Goal: Information Seeking & Learning: Learn about a topic

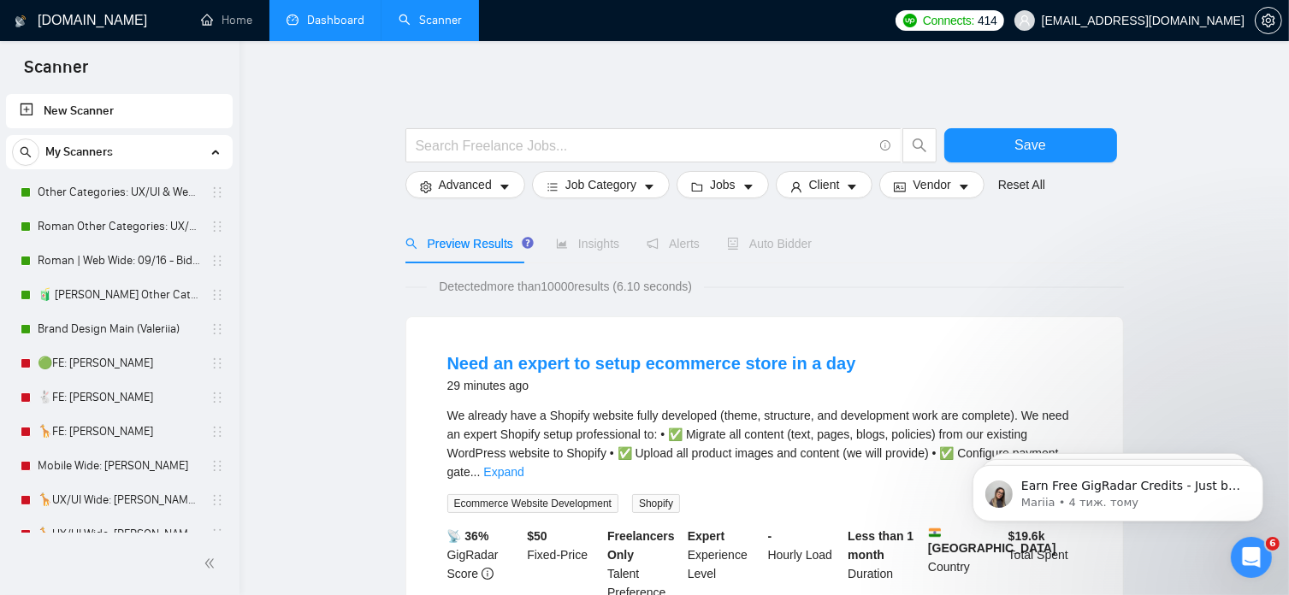
click at [338, 23] on link "Dashboard" at bounding box center [326, 20] width 78 height 15
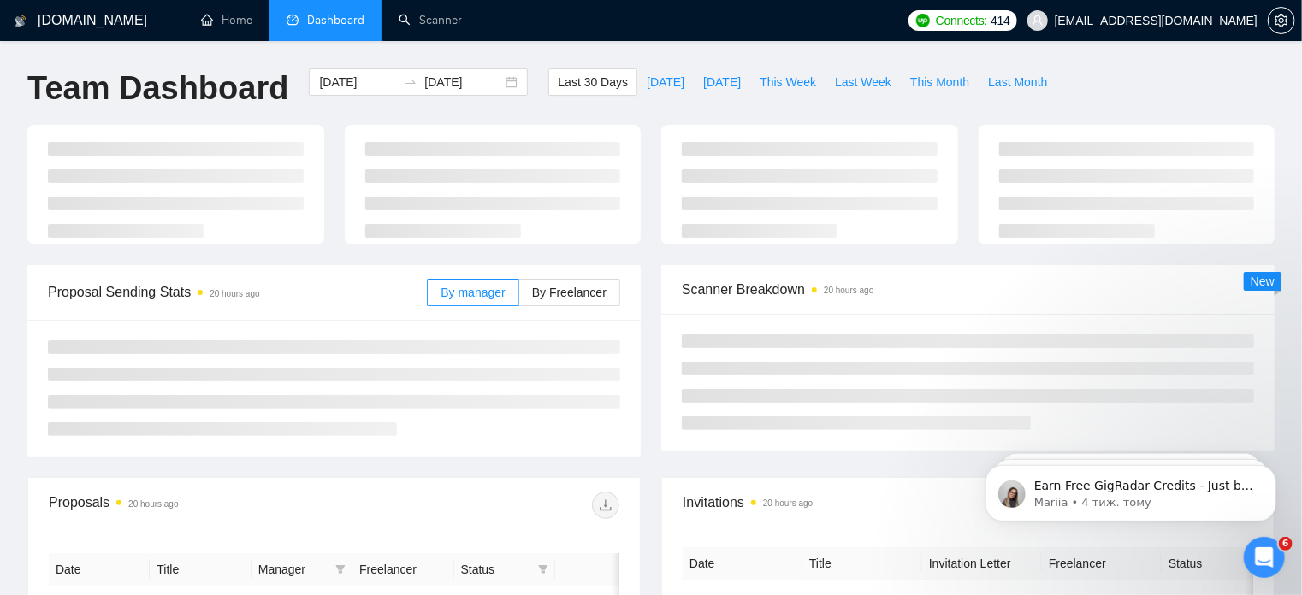
type input "[DATE]"
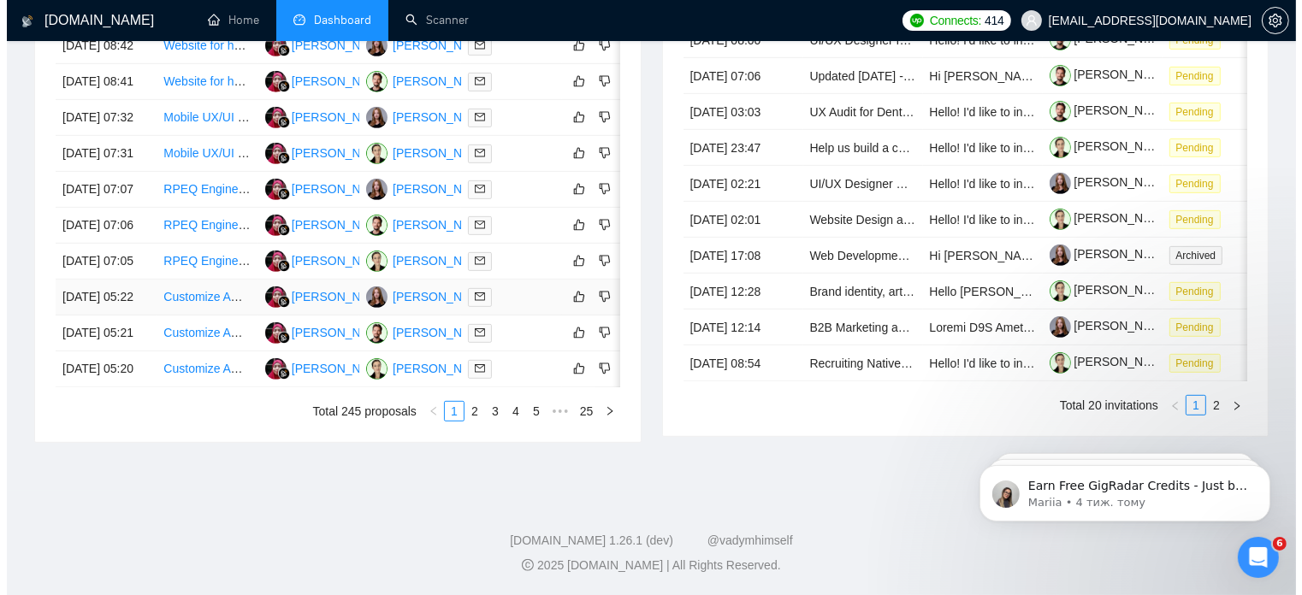
scroll to position [890, 0]
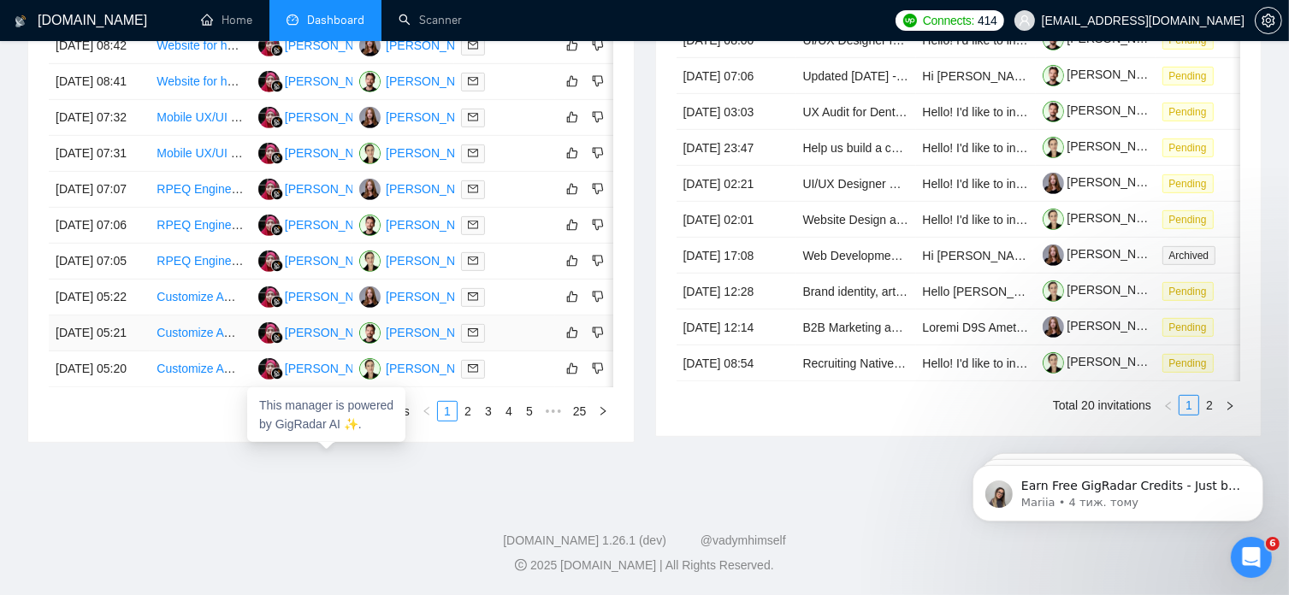
click at [332, 334] on div "[PERSON_NAME]" at bounding box center [334, 332] width 98 height 19
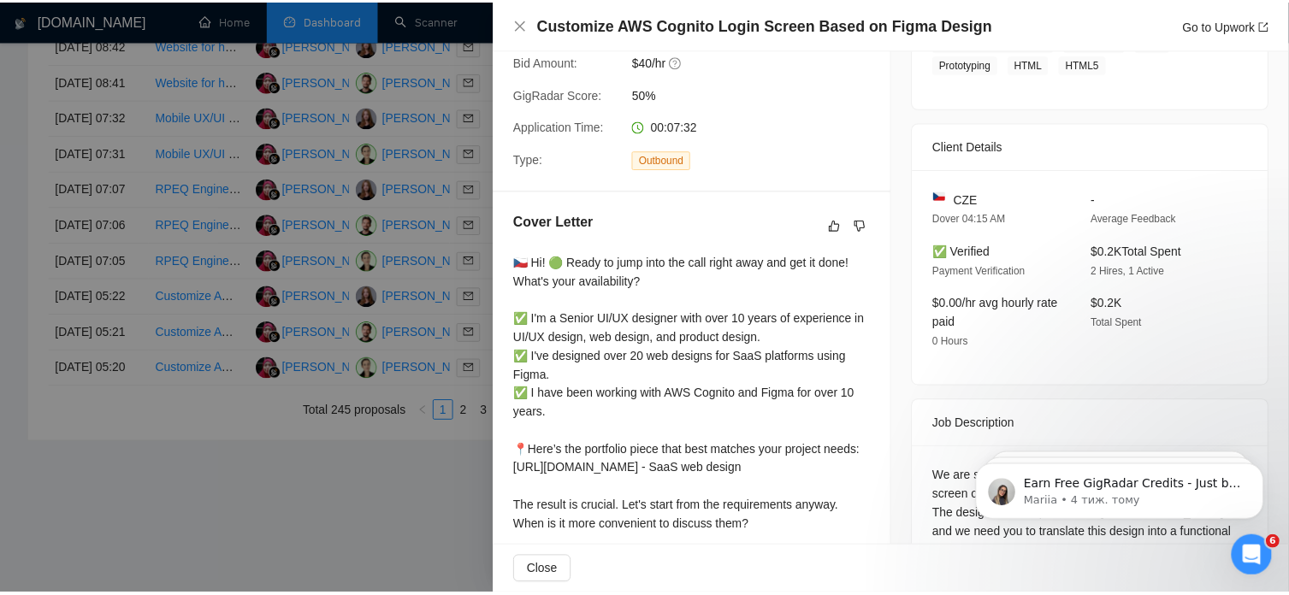
scroll to position [519, 0]
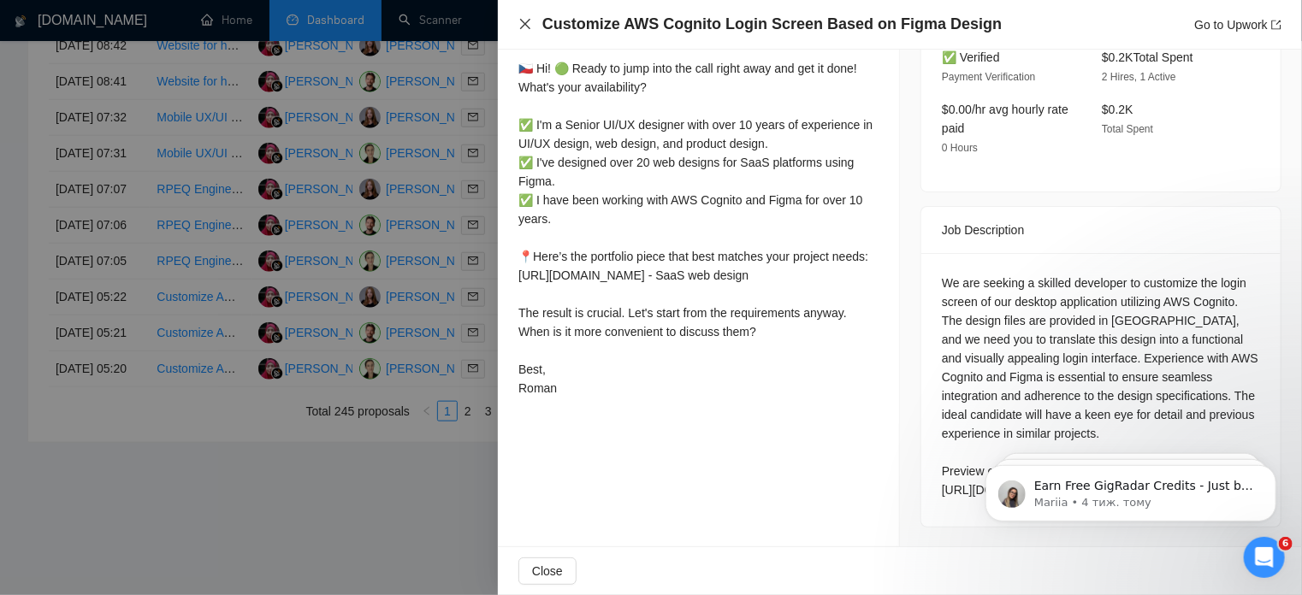
click at [526, 27] on icon "close" at bounding box center [525, 24] width 14 height 14
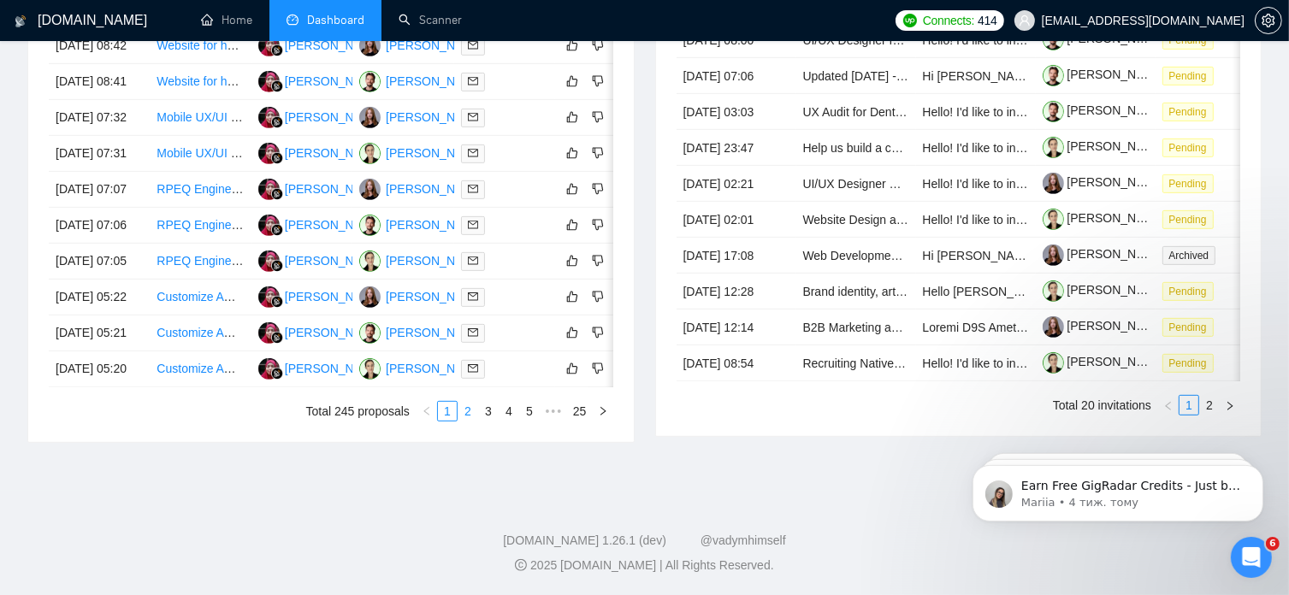
click at [470, 421] on link "2" at bounding box center [468, 411] width 19 height 19
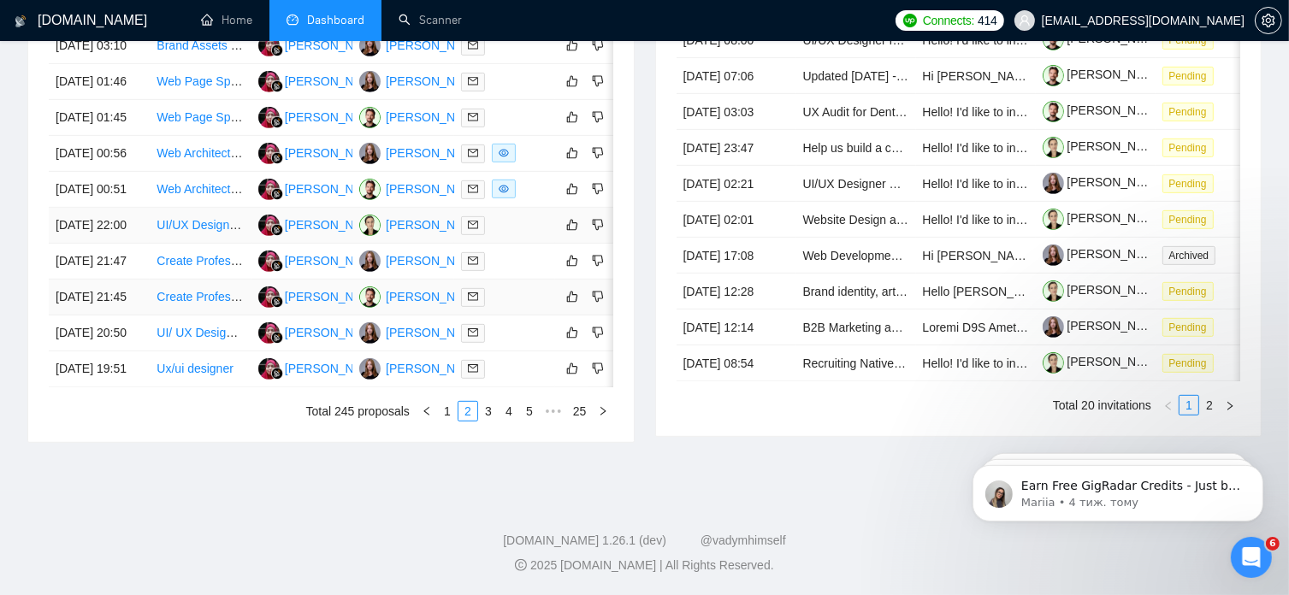
scroll to position [920, 0]
click at [488, 421] on link "3" at bounding box center [488, 411] width 19 height 19
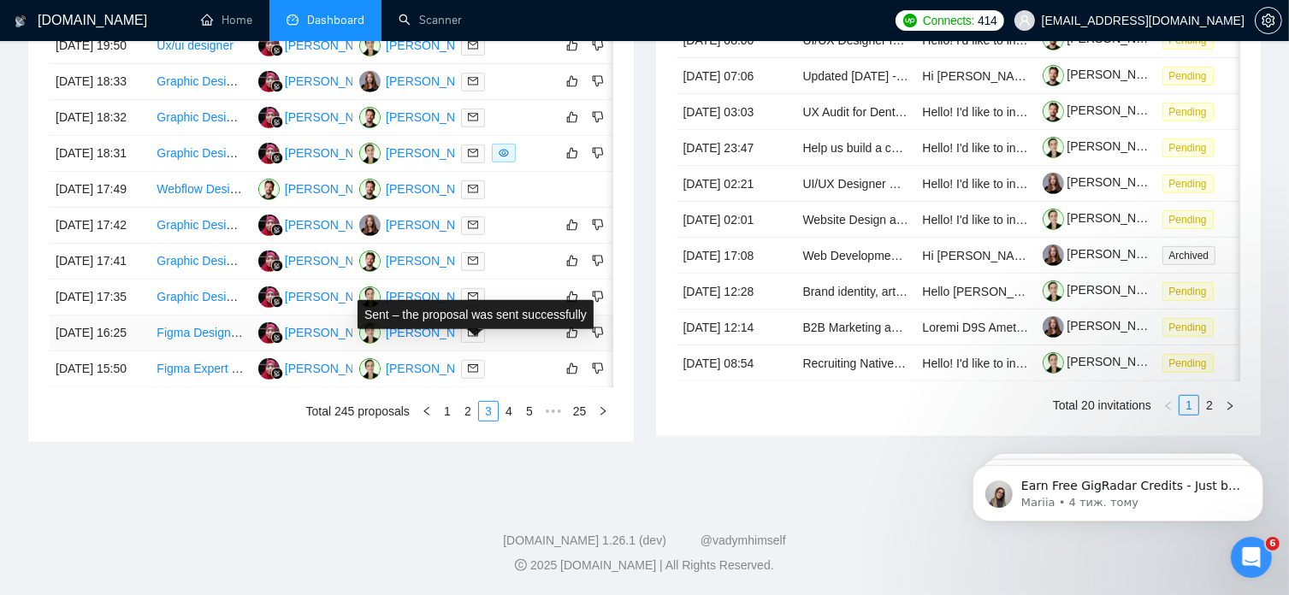
scroll to position [932, 0]
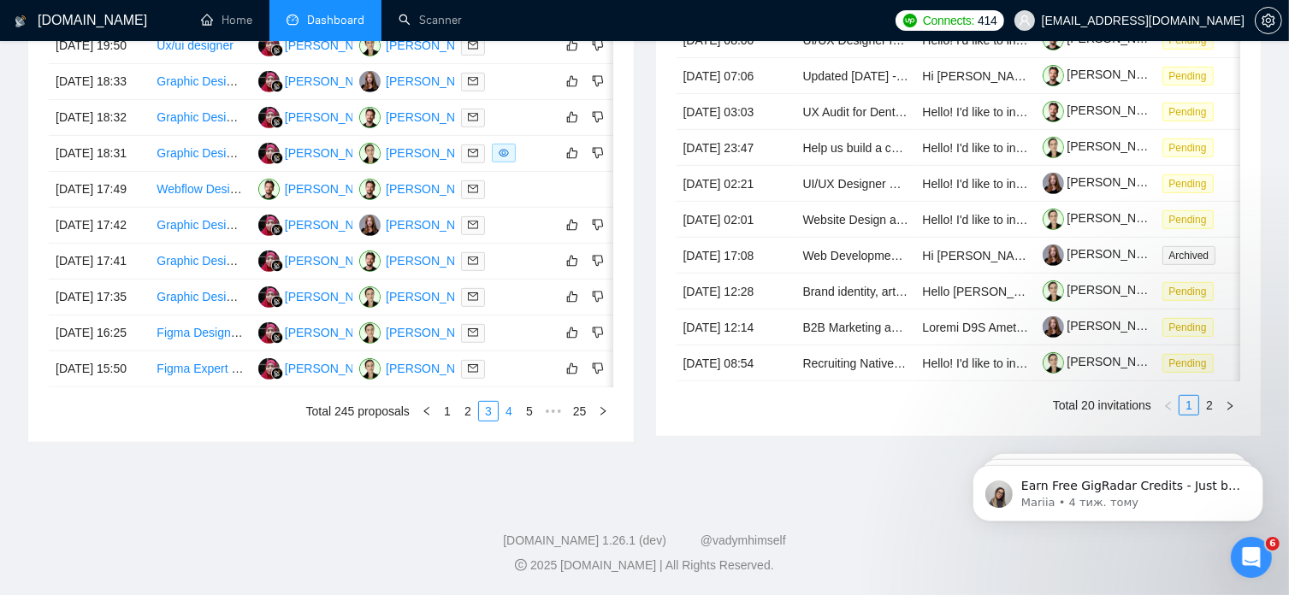
click at [513, 413] on link "4" at bounding box center [509, 411] width 19 height 19
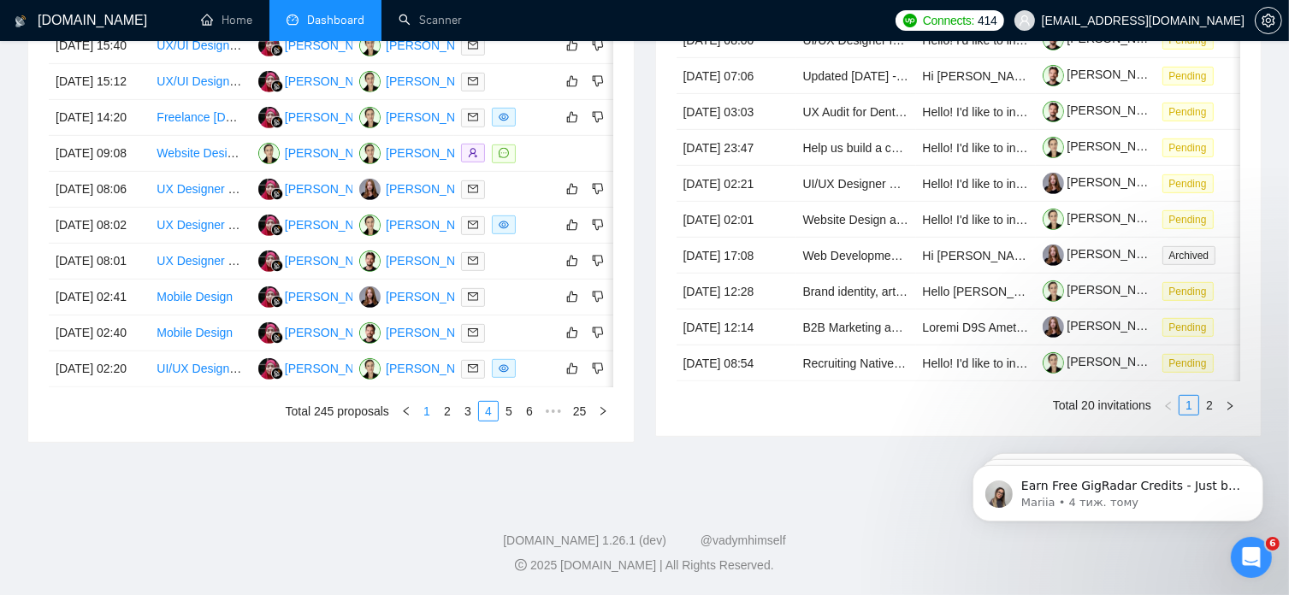
click at [424, 415] on link "1" at bounding box center [426, 411] width 19 height 19
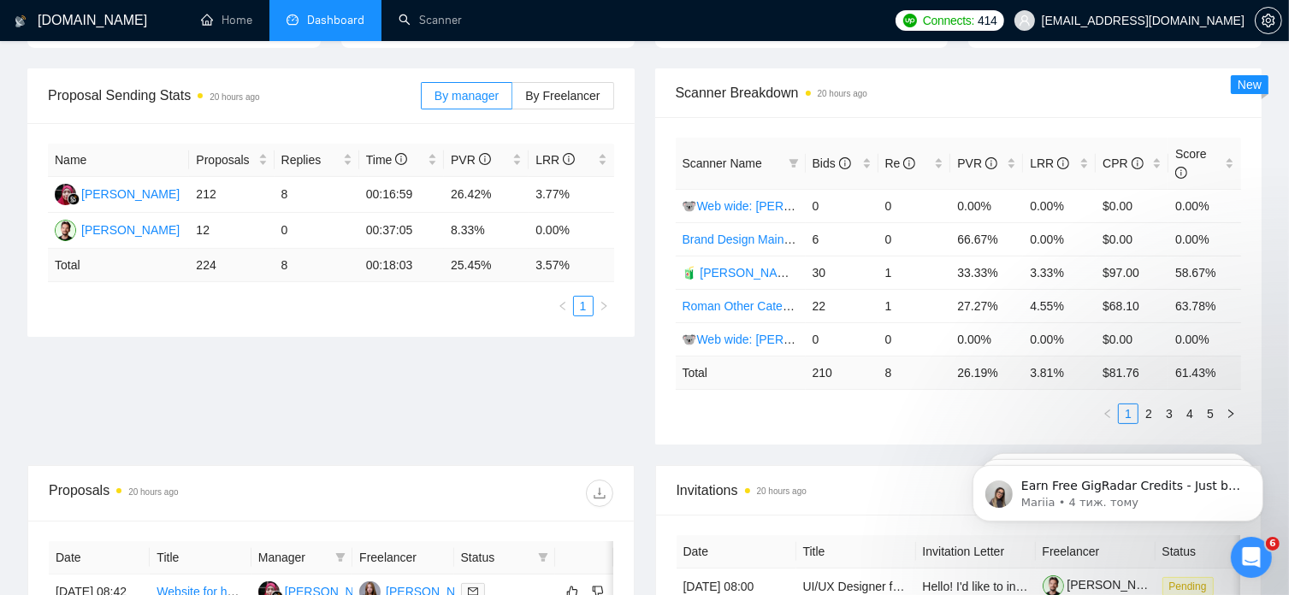
scroll to position [229, 0]
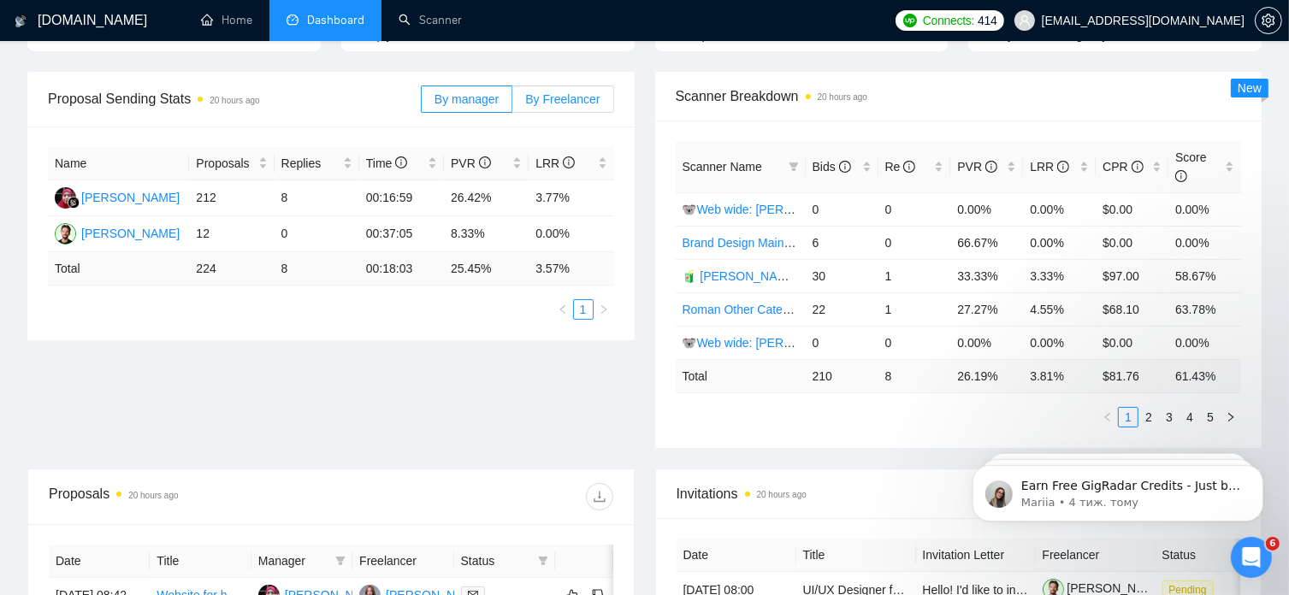
click at [585, 102] on span "By Freelancer" at bounding box center [562, 99] width 74 height 14
click at [512, 104] on input "By Freelancer" at bounding box center [512, 104] width 0 height 0
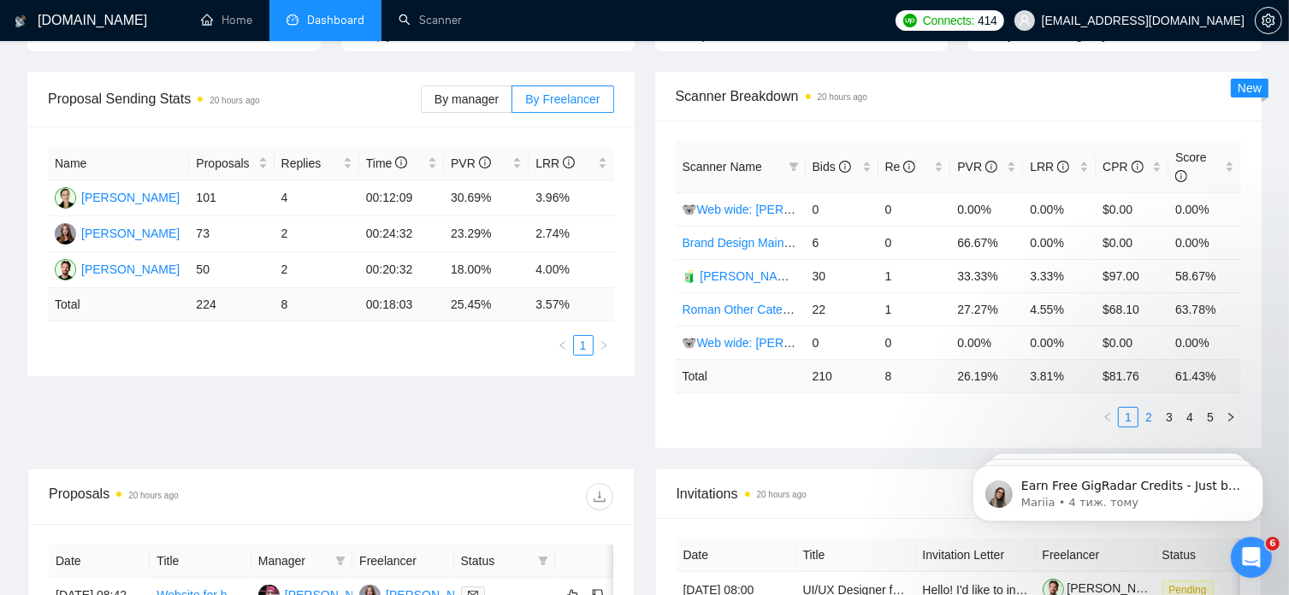
click at [1147, 408] on link "2" at bounding box center [1148, 417] width 19 height 19
click at [1168, 408] on link "3" at bounding box center [1169, 417] width 19 height 19
click at [1192, 408] on link "4" at bounding box center [1189, 417] width 19 height 19
click at [1209, 408] on link "5" at bounding box center [1210, 417] width 19 height 19
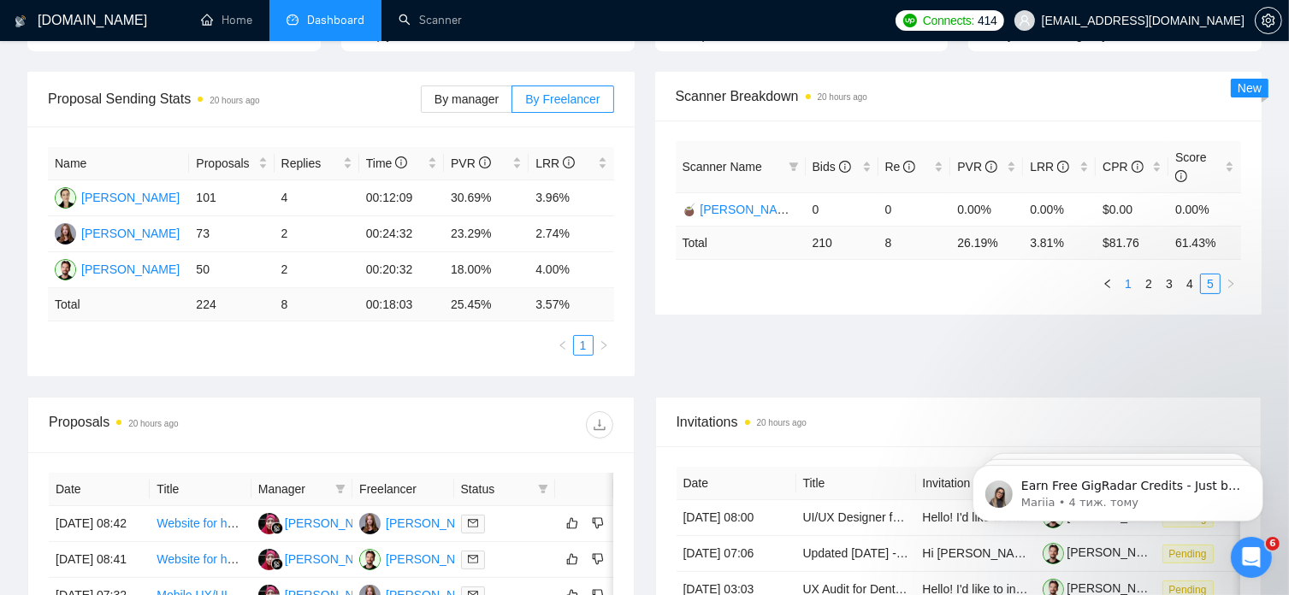
click at [1129, 275] on link "1" at bounding box center [1128, 284] width 19 height 19
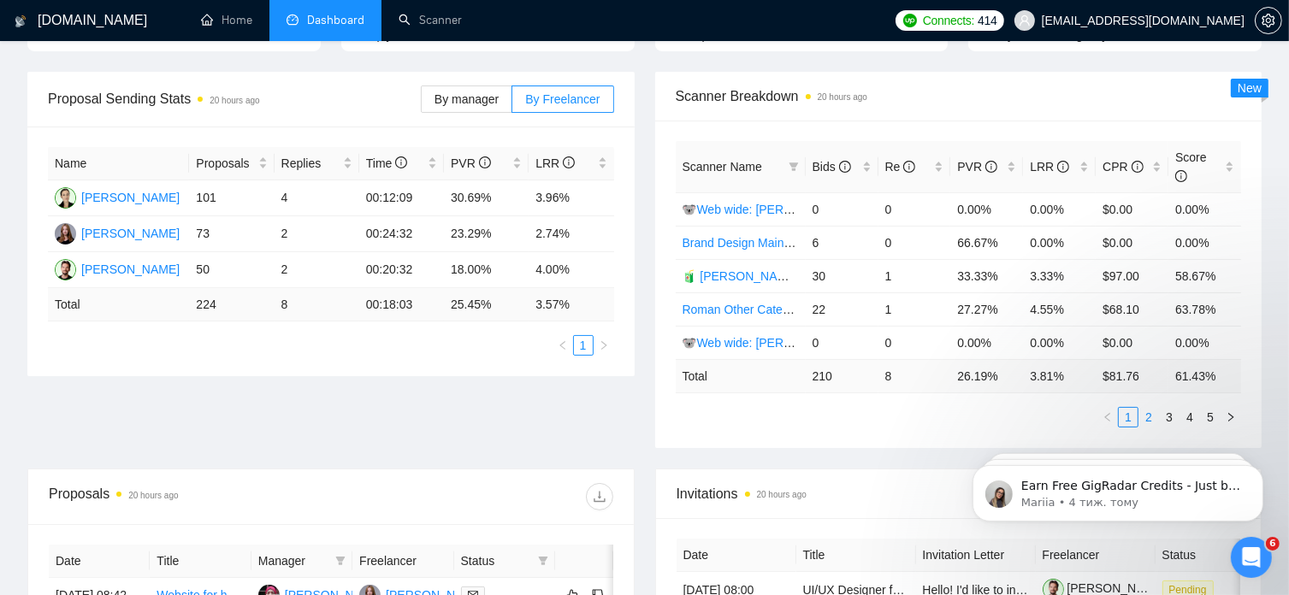
click at [1150, 408] on link "2" at bounding box center [1148, 417] width 19 height 19
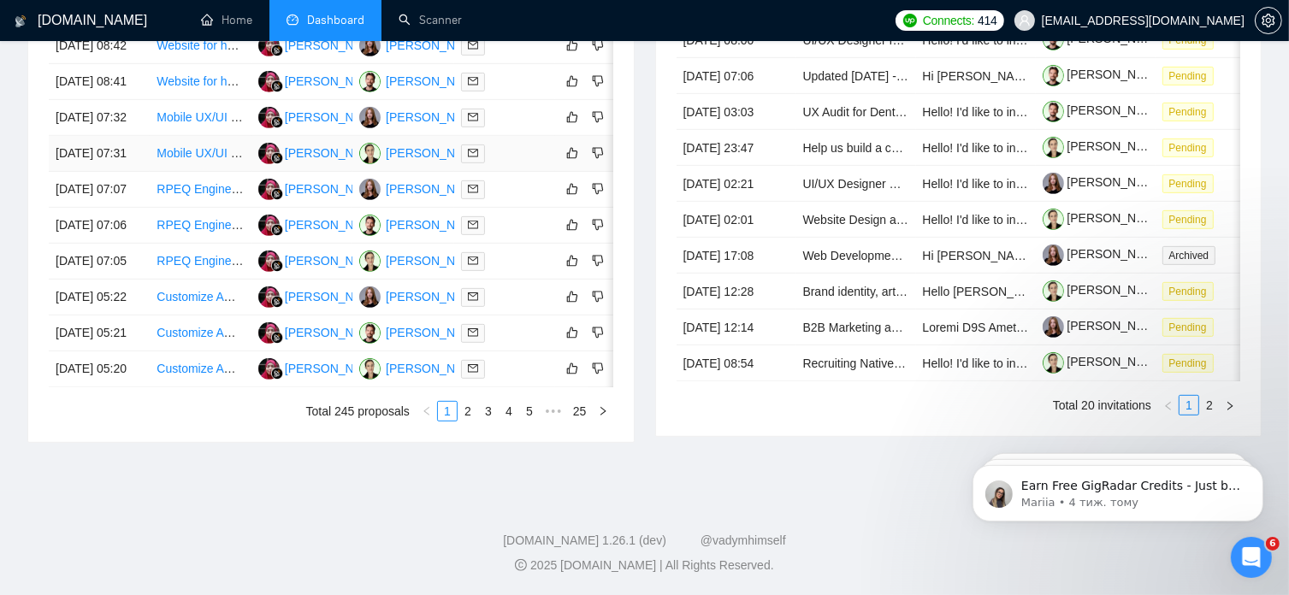
scroll to position [869, 0]
click at [465, 421] on link "2" at bounding box center [468, 411] width 19 height 19
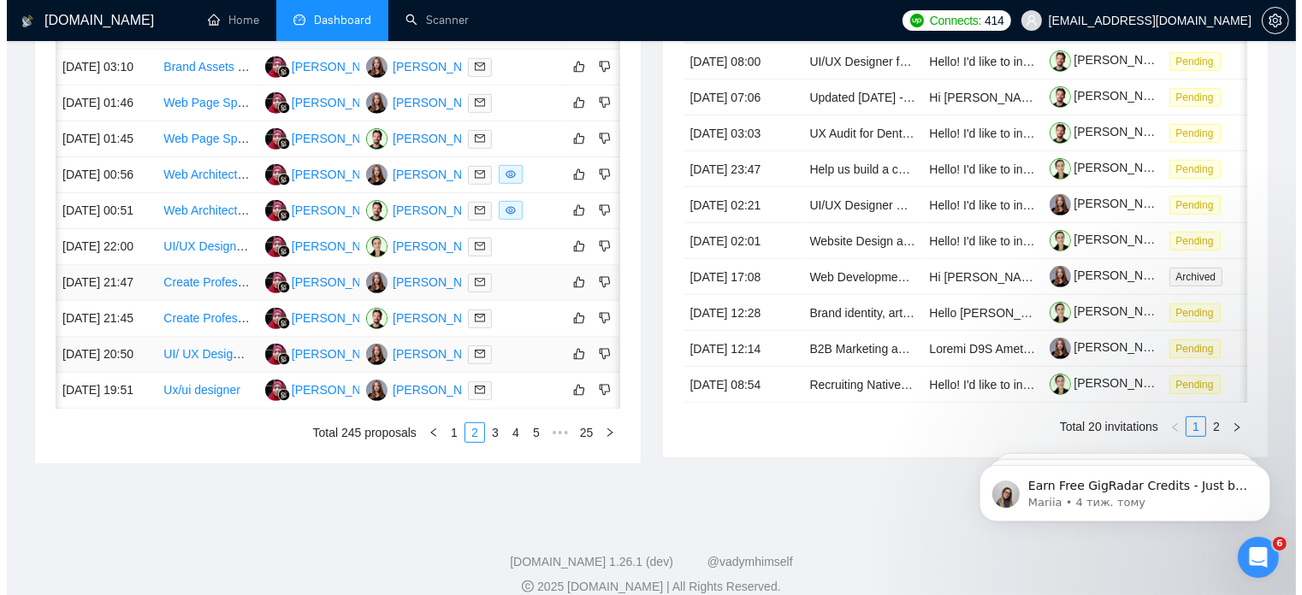
scroll to position [0, 2]
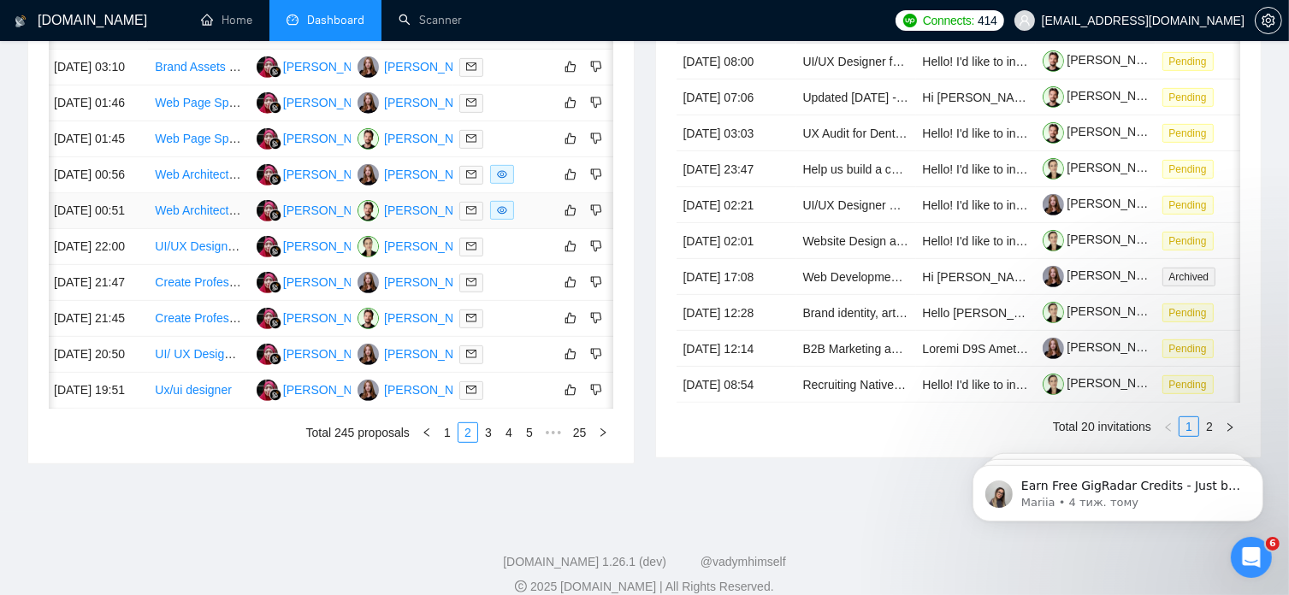
click at [196, 217] on link "Web Architect for Emotionally-Responsive Neuroadaptive System (Framer/Webflow)" at bounding box center [378, 211] width 447 height 14
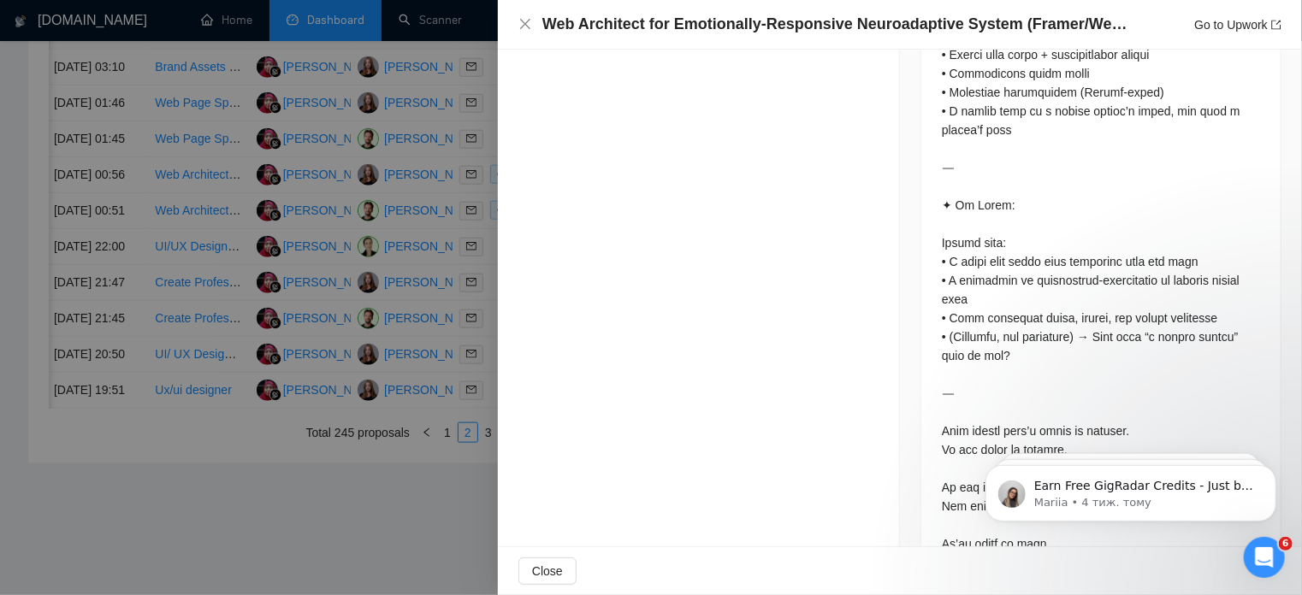
scroll to position [2113, 0]
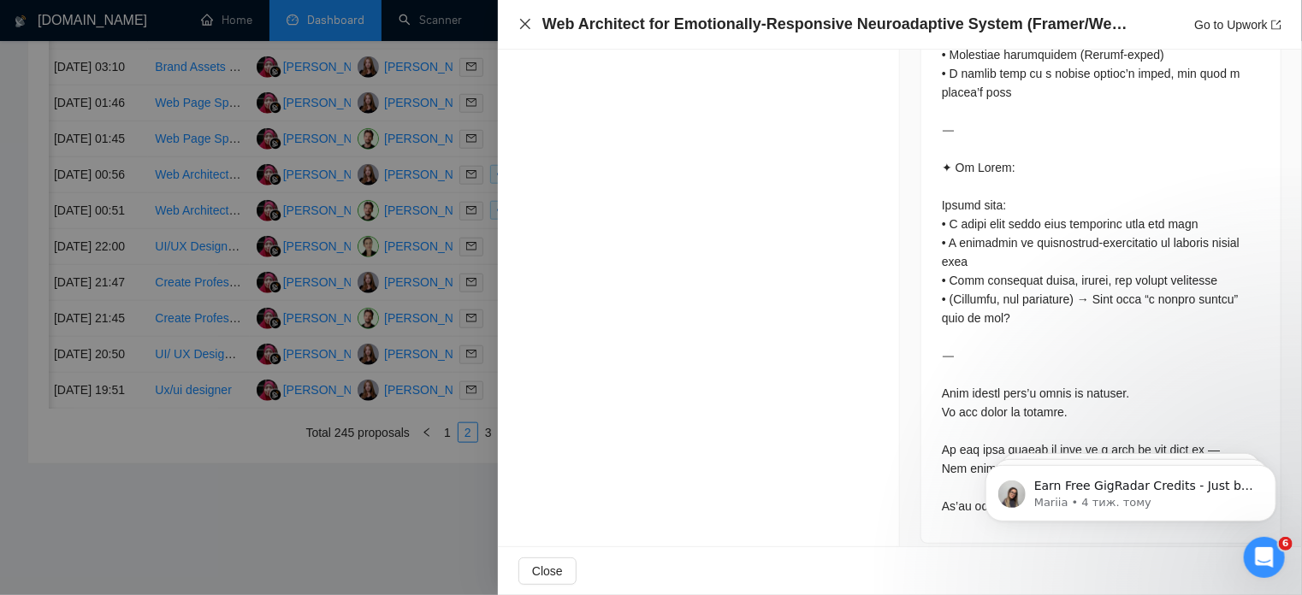
click at [524, 19] on icon "close" at bounding box center [525, 24] width 14 height 14
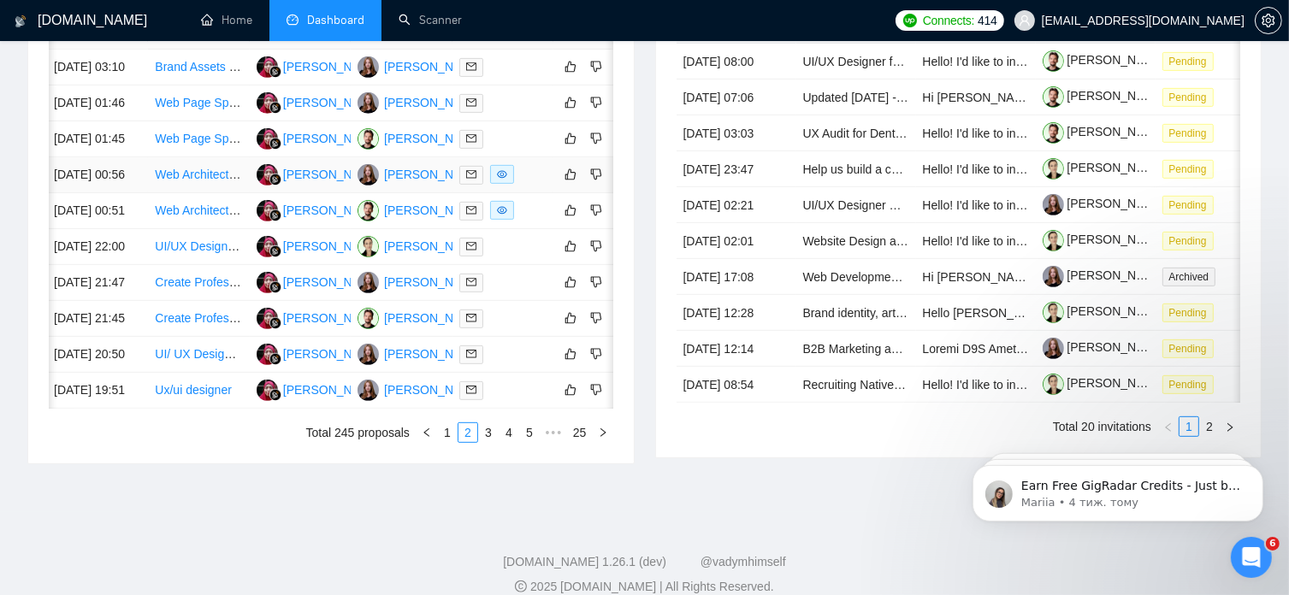
click at [212, 181] on link "Web Architect for Emotionally-Responsive Neuroadaptive System (Framer/Webflow)" at bounding box center [378, 175] width 447 height 14
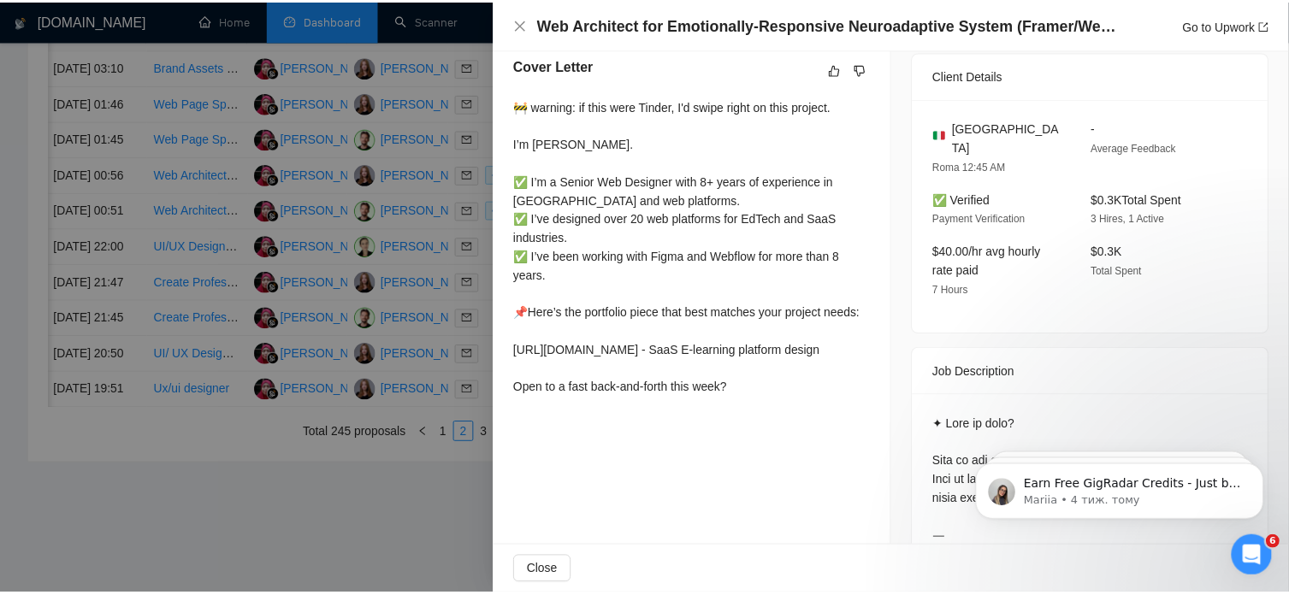
scroll to position [466, 0]
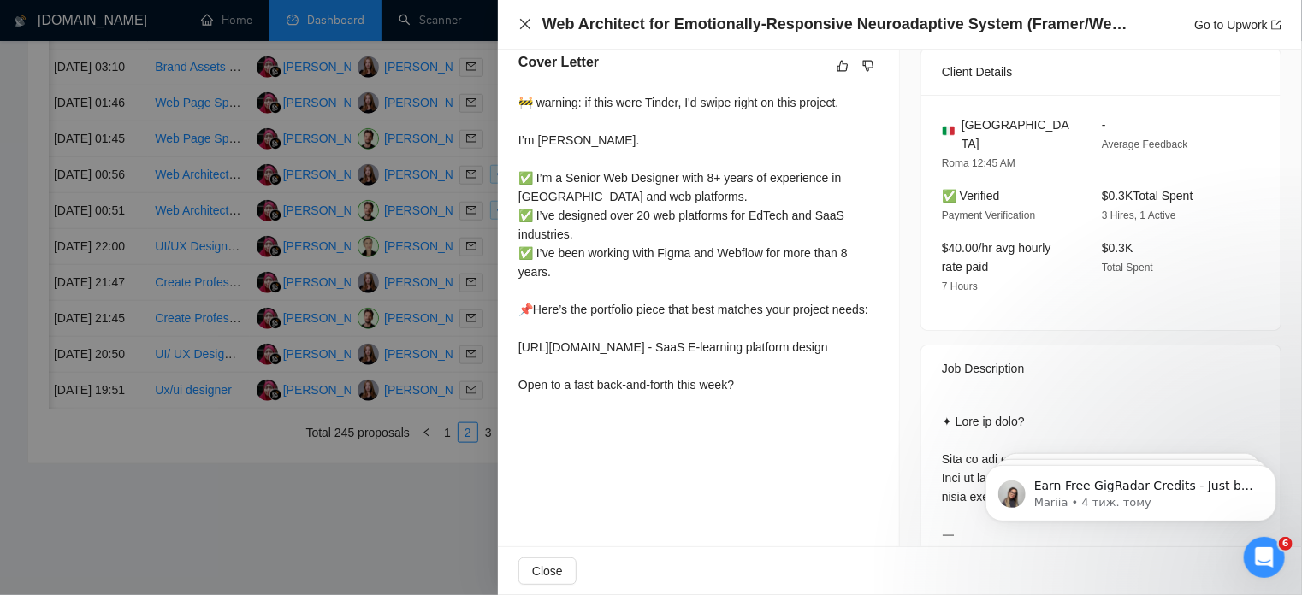
click at [524, 23] on icon "close" at bounding box center [525, 24] width 14 height 14
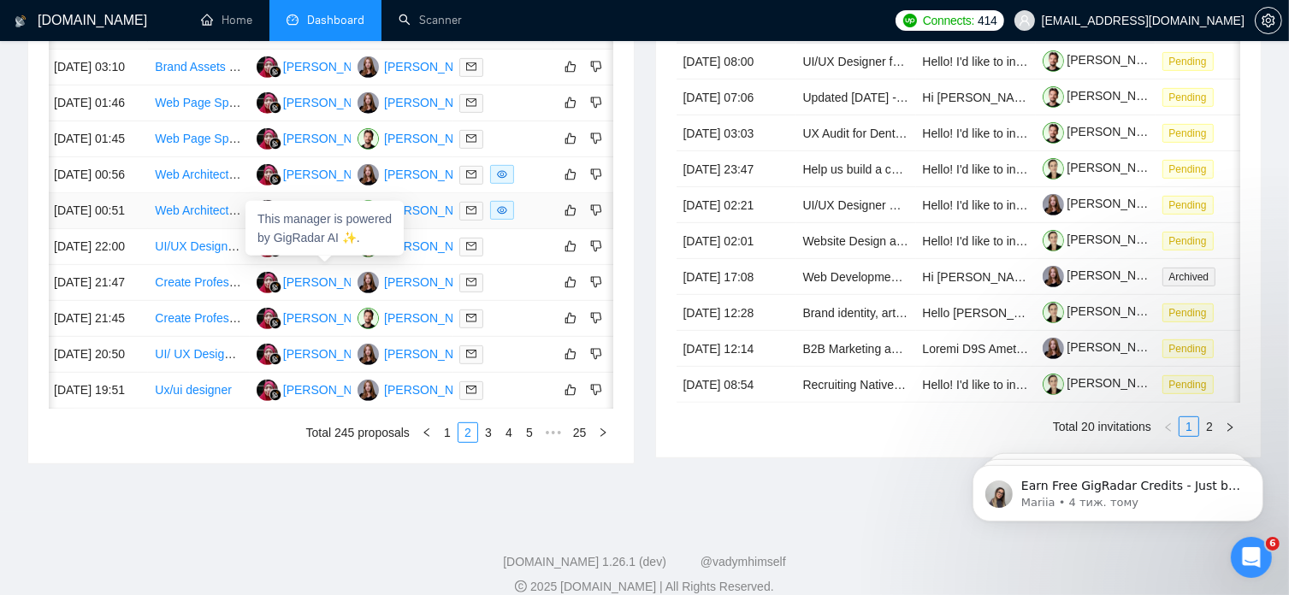
click at [324, 220] on div "[PERSON_NAME]" at bounding box center [332, 210] width 98 height 19
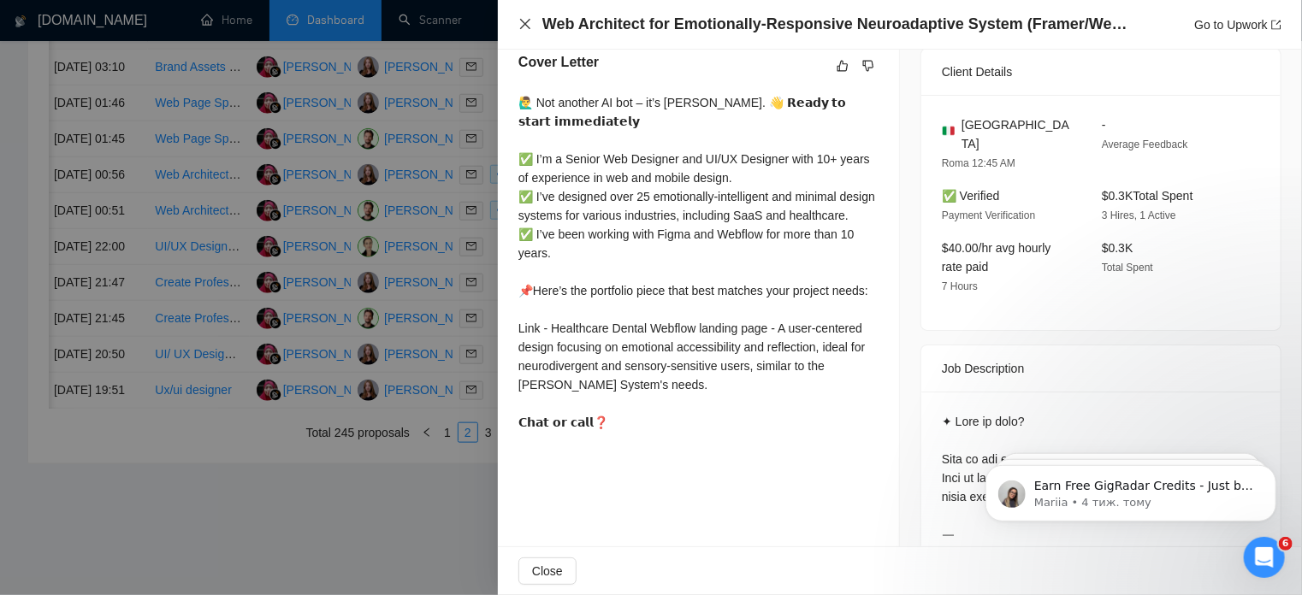
click at [523, 27] on icon "close" at bounding box center [525, 24] width 10 height 10
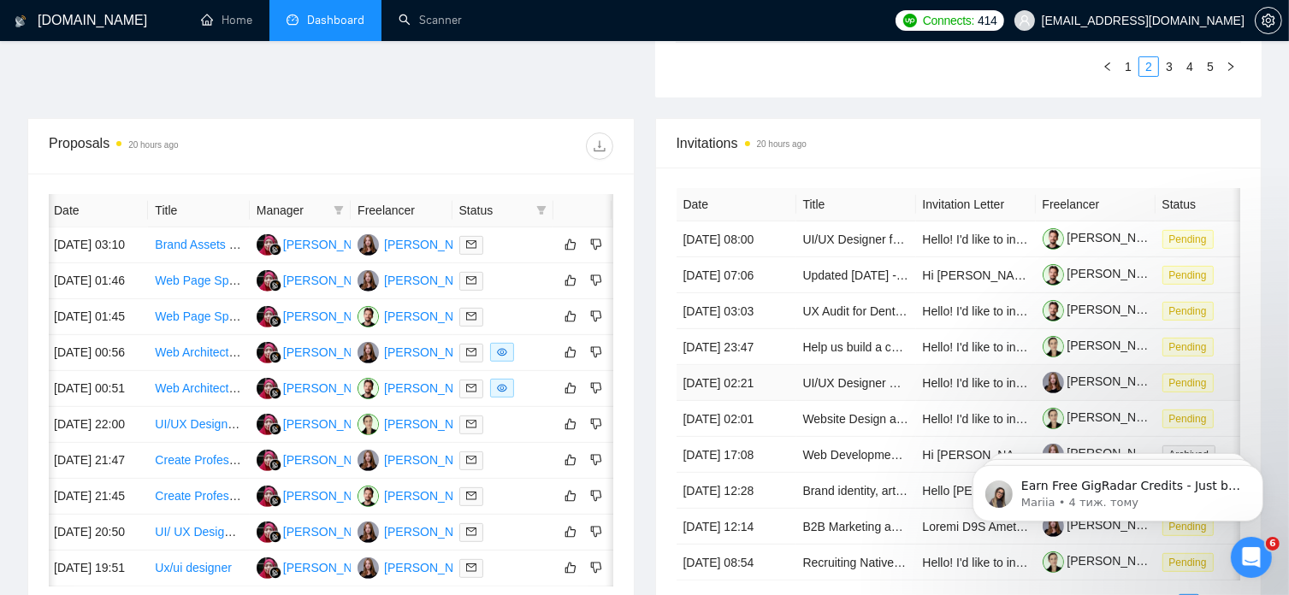
scroll to position [577, 0]
